Goal: Information Seeking & Learning: Learn about a topic

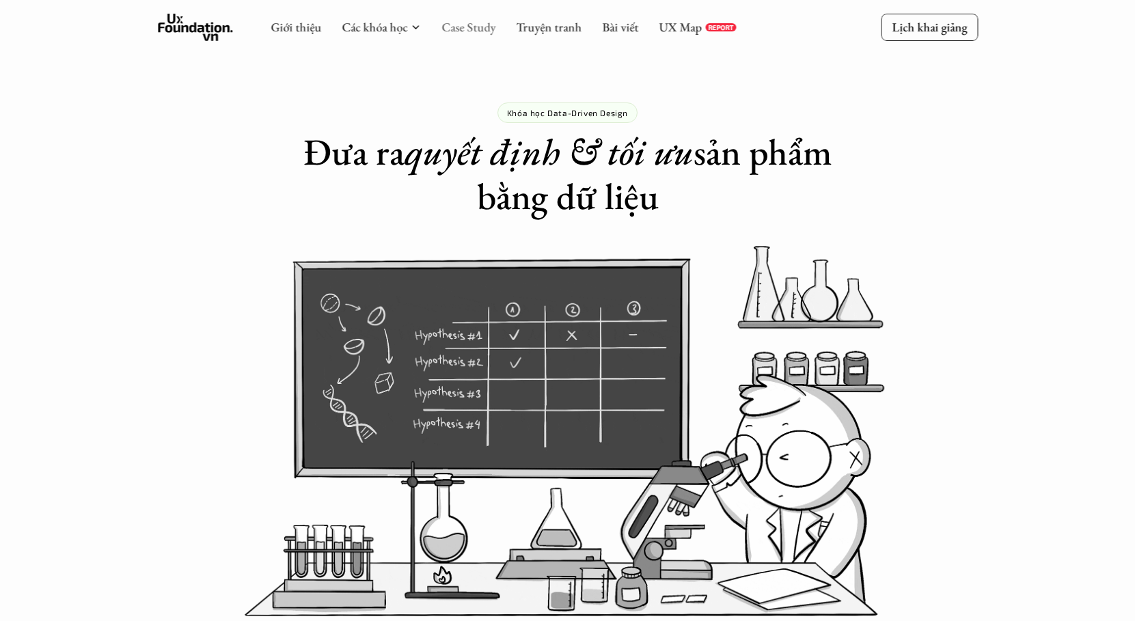
click at [455, 26] on link "Case Study" at bounding box center [468, 27] width 54 height 16
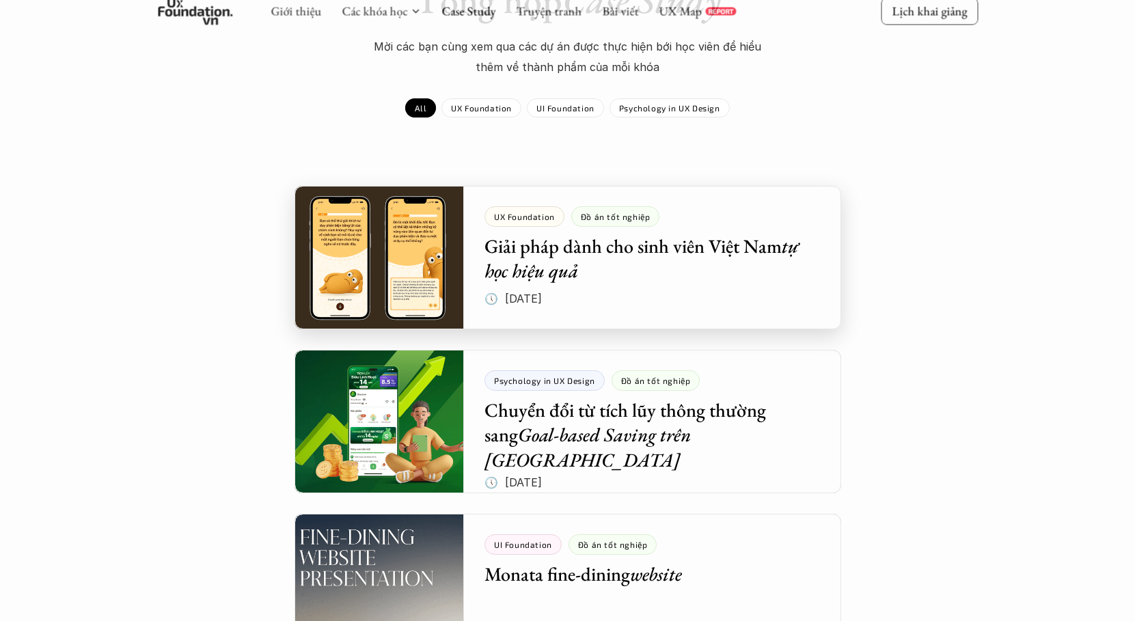
scroll to position [133, 0]
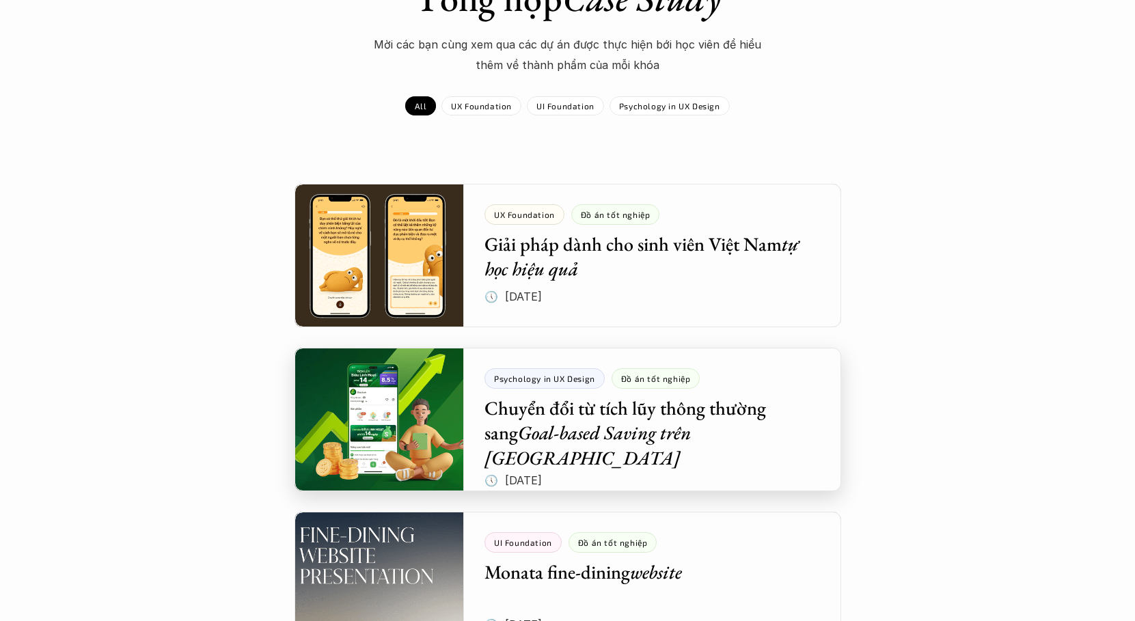
click at [592, 426] on div at bounding box center [567, 419] width 547 height 143
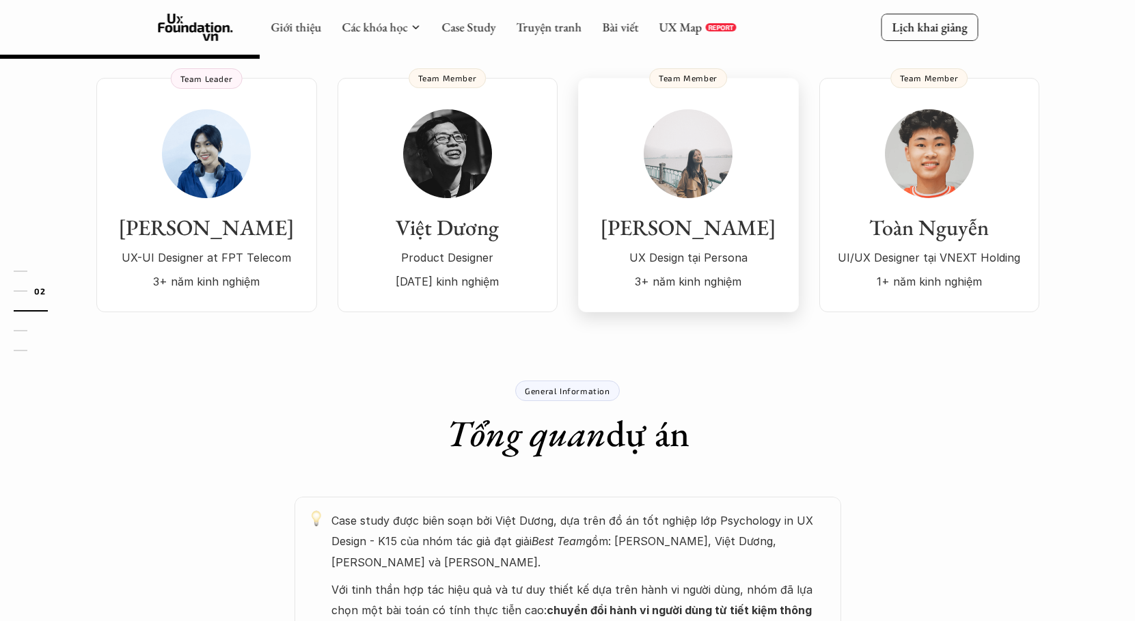
scroll to position [216, 0]
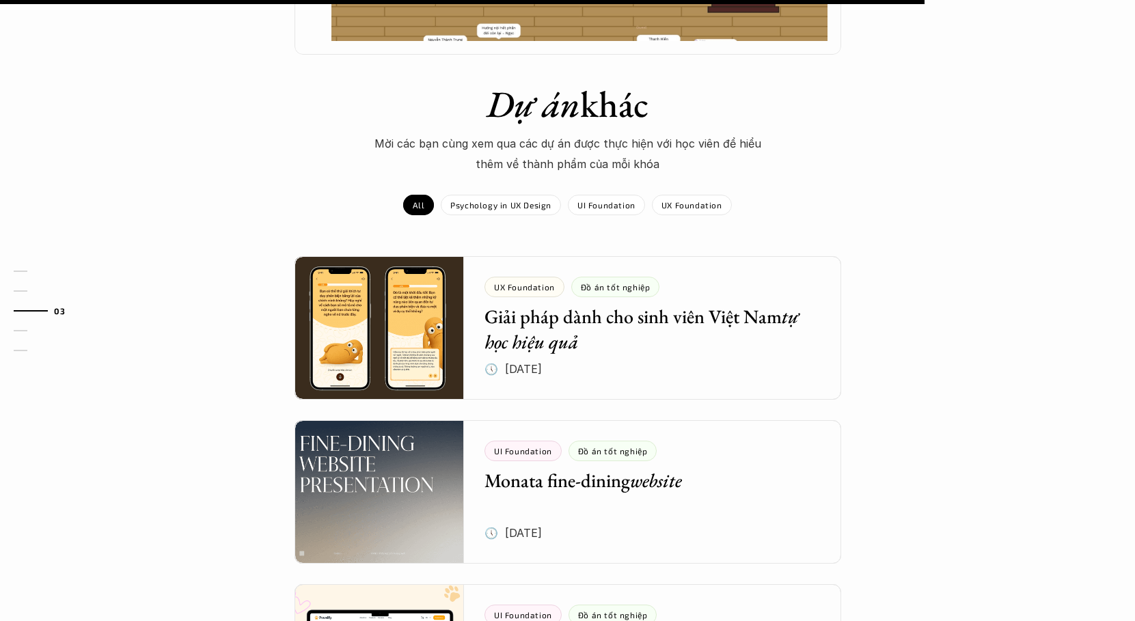
scroll to position [1463, 0]
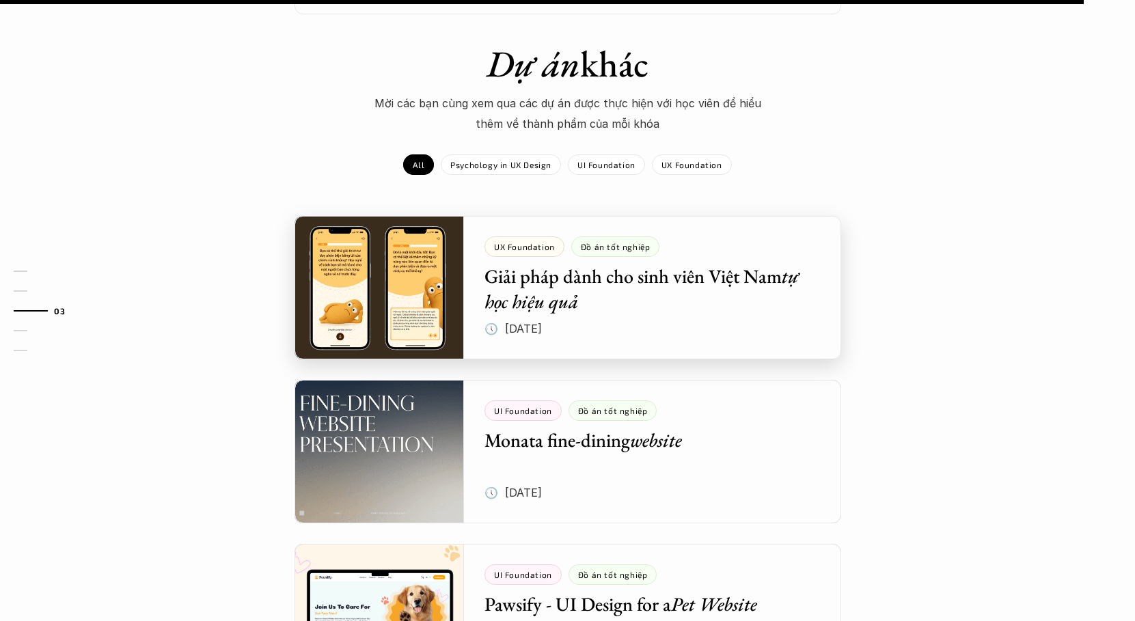
click at [400, 220] on div at bounding box center [567, 287] width 547 height 143
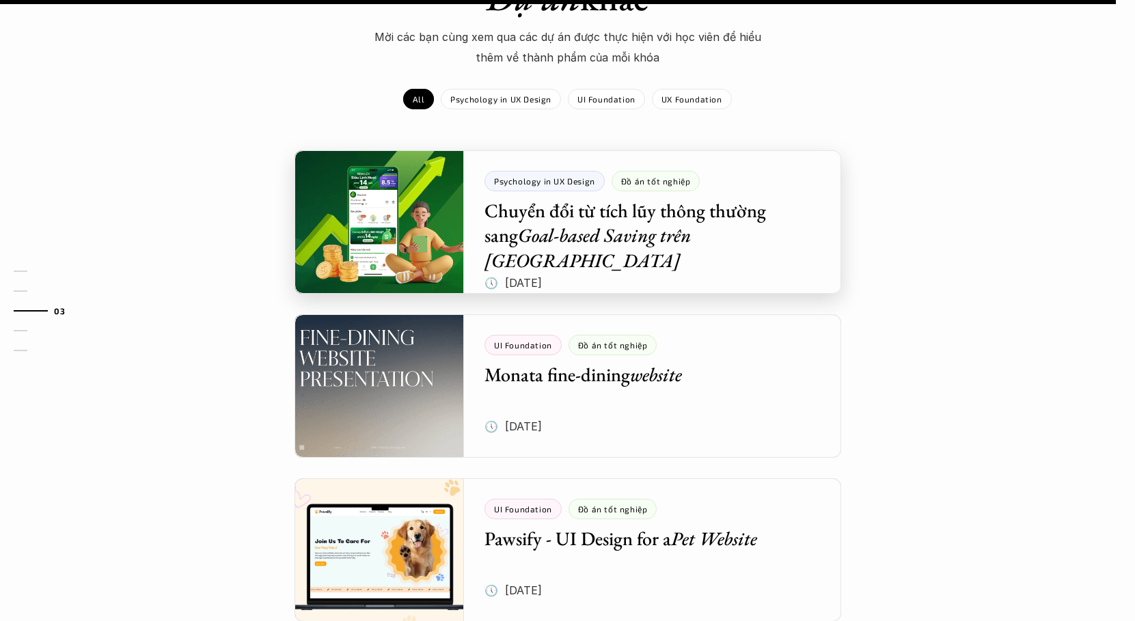
scroll to position [1693, 0]
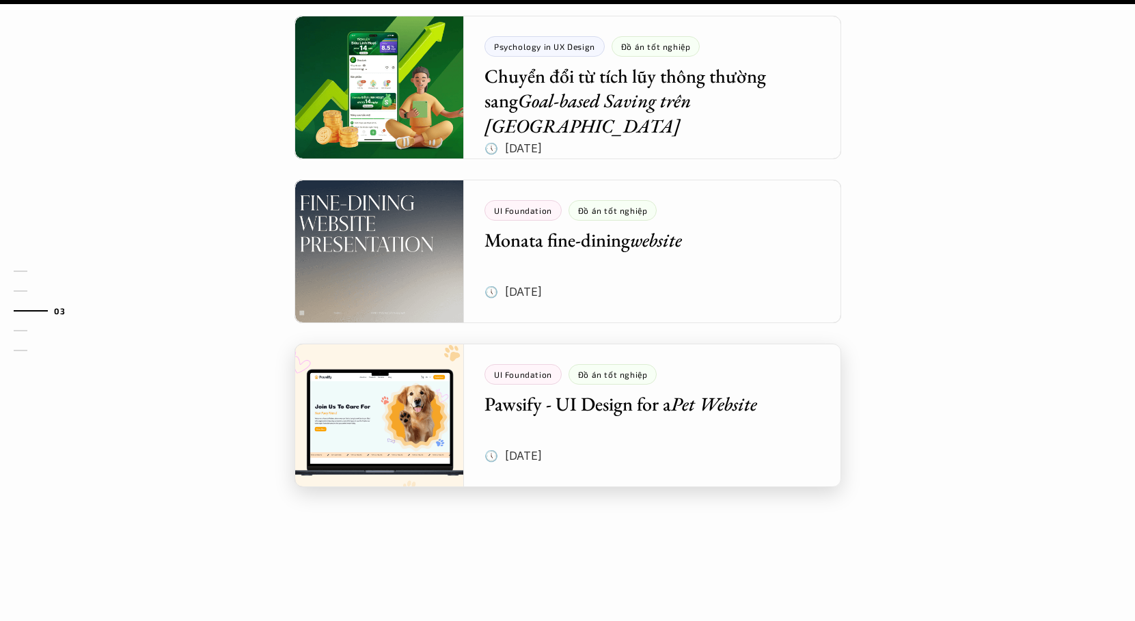
click at [398, 352] on div at bounding box center [567, 415] width 547 height 143
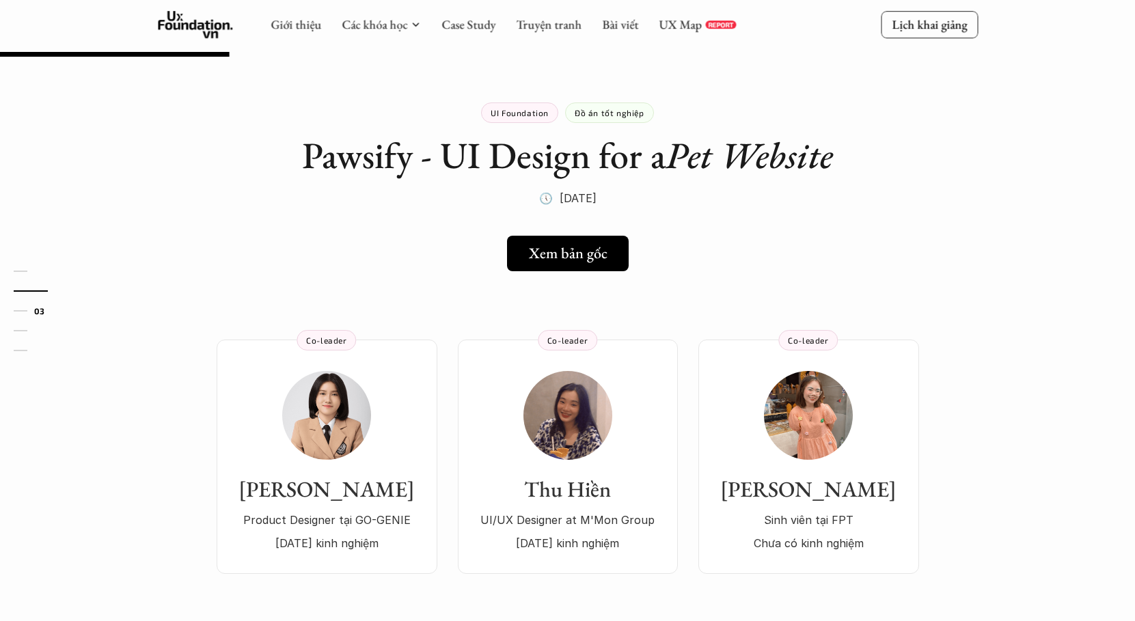
scroll to position [702, 0]
